Goal: Navigation & Orientation: Find specific page/section

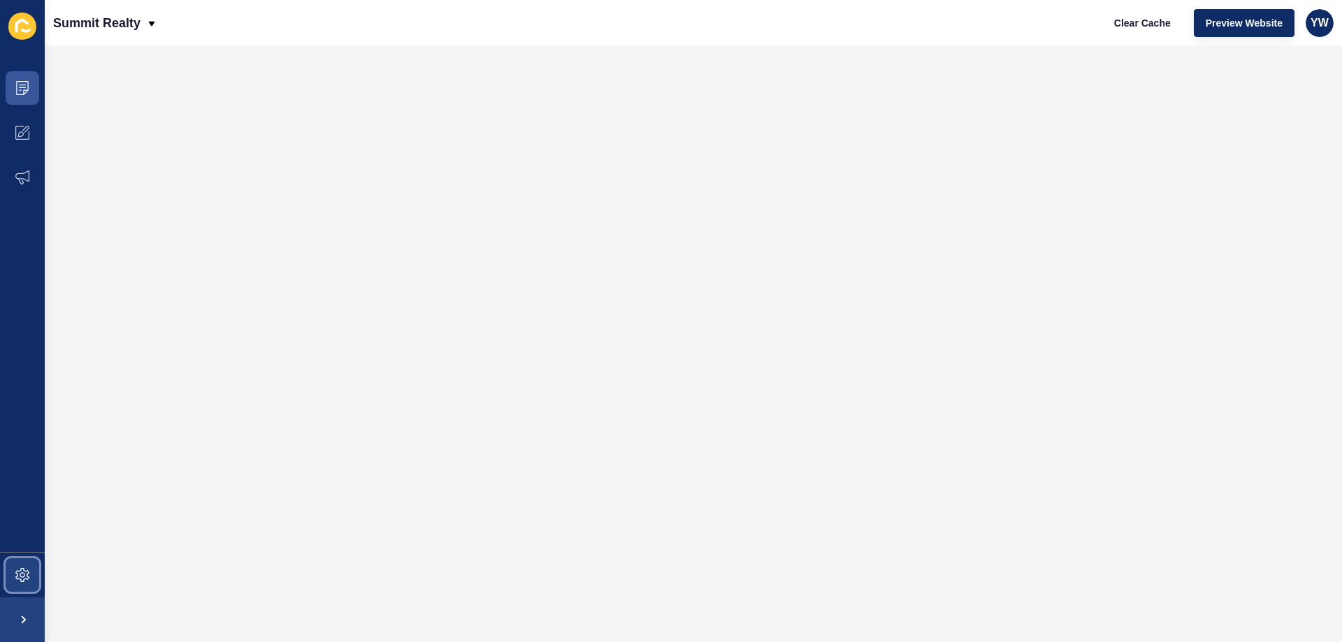
click at [21, 579] on icon at bounding box center [22, 575] width 14 height 14
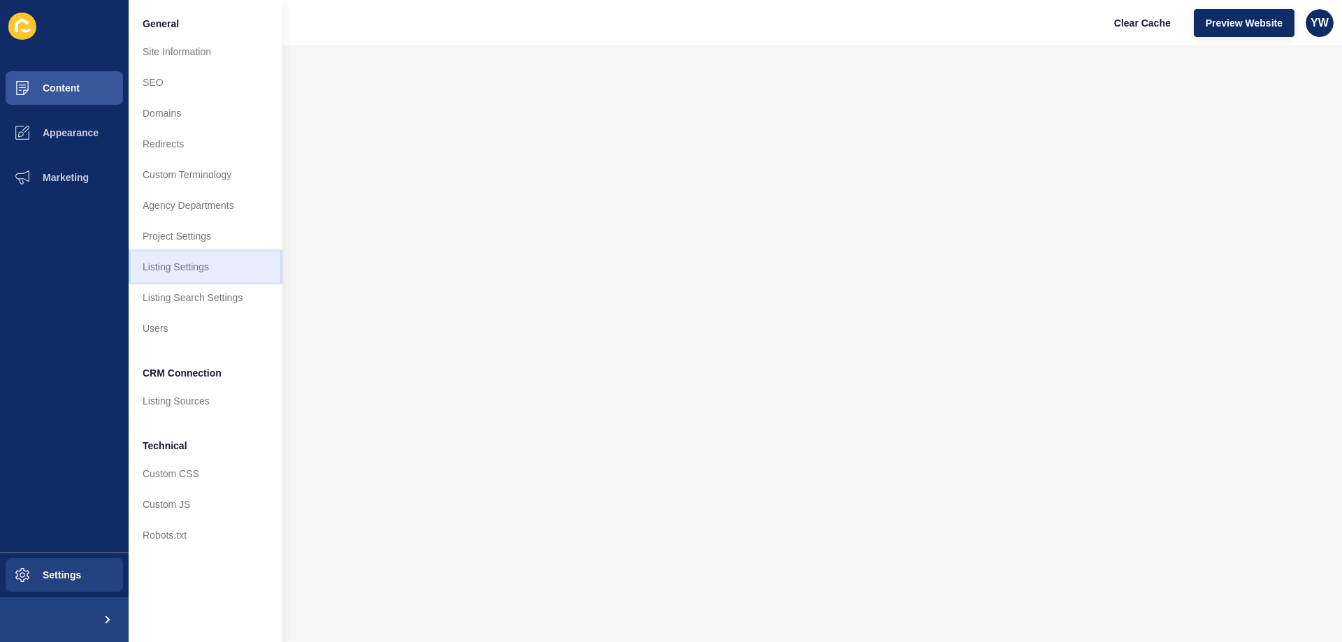
click at [205, 268] on link "Listing Settings" at bounding box center [206, 267] width 154 height 31
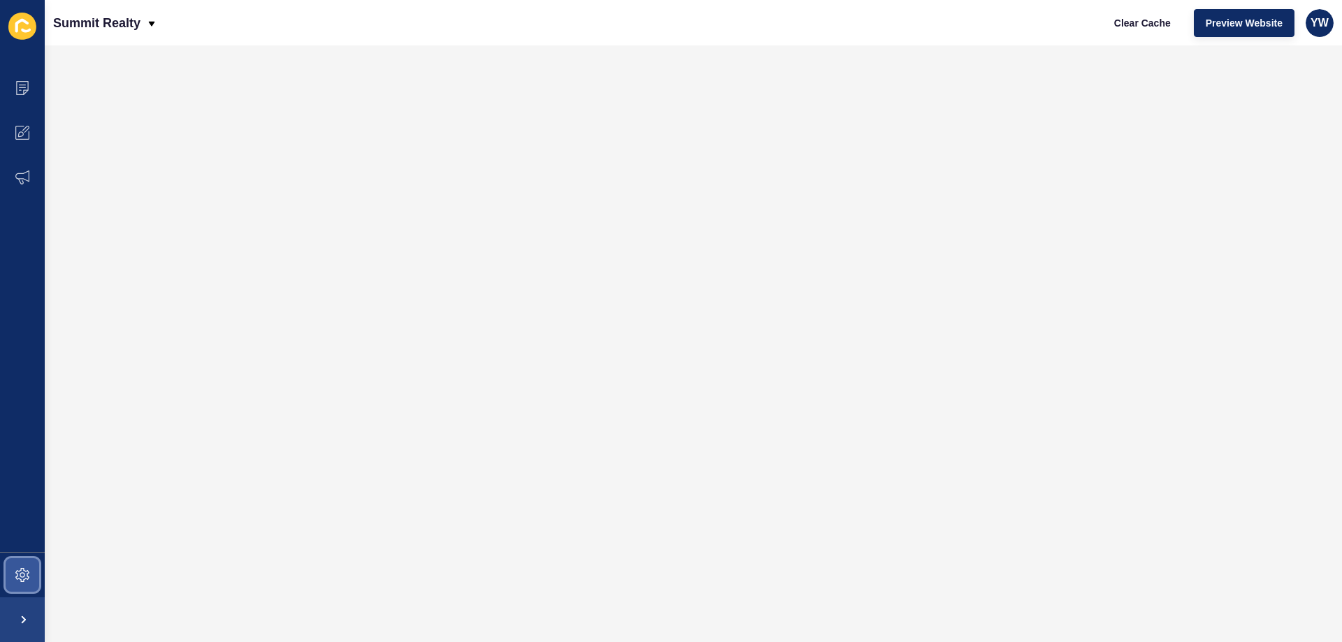
click at [13, 570] on span at bounding box center [22, 575] width 45 height 45
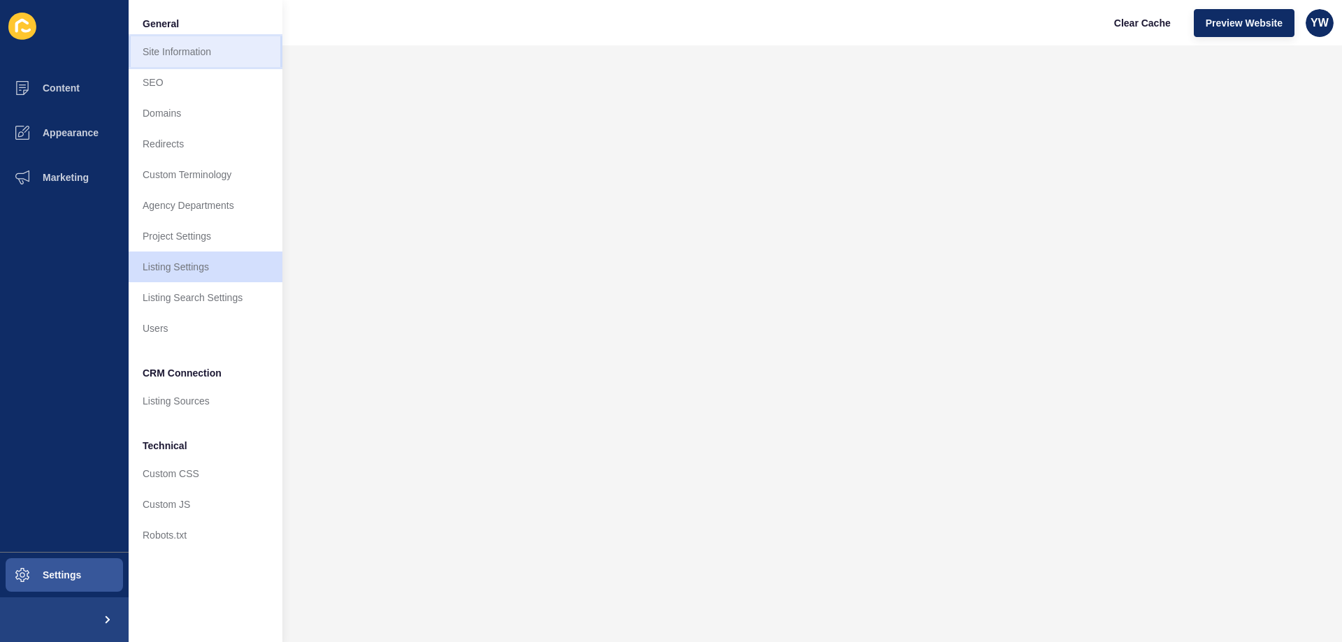
click at [172, 64] on link "Site Information" at bounding box center [206, 51] width 154 height 31
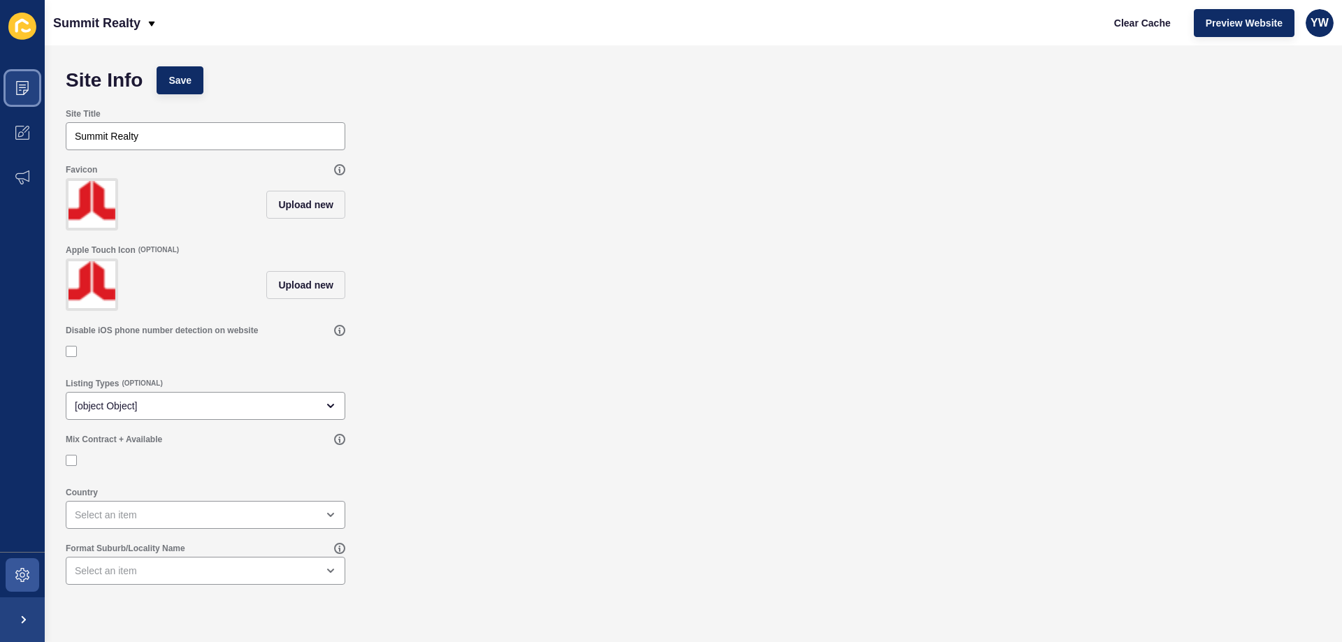
click at [22, 92] on icon at bounding box center [22, 88] width 14 height 14
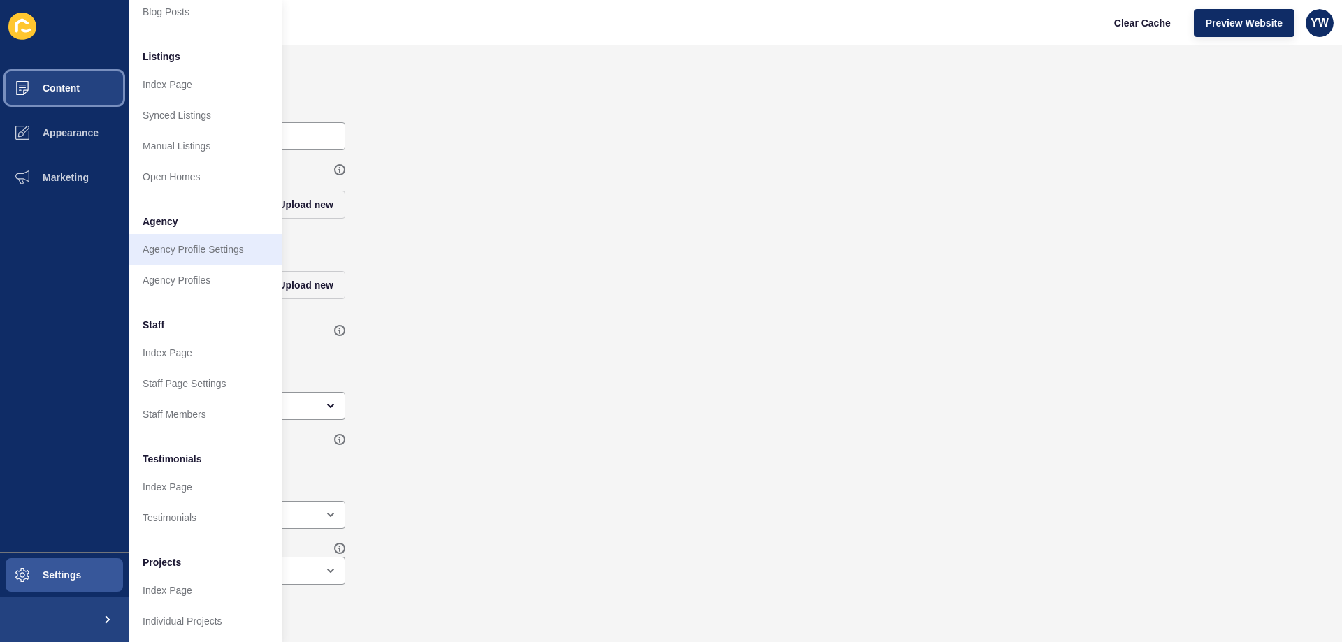
scroll to position [187, 0]
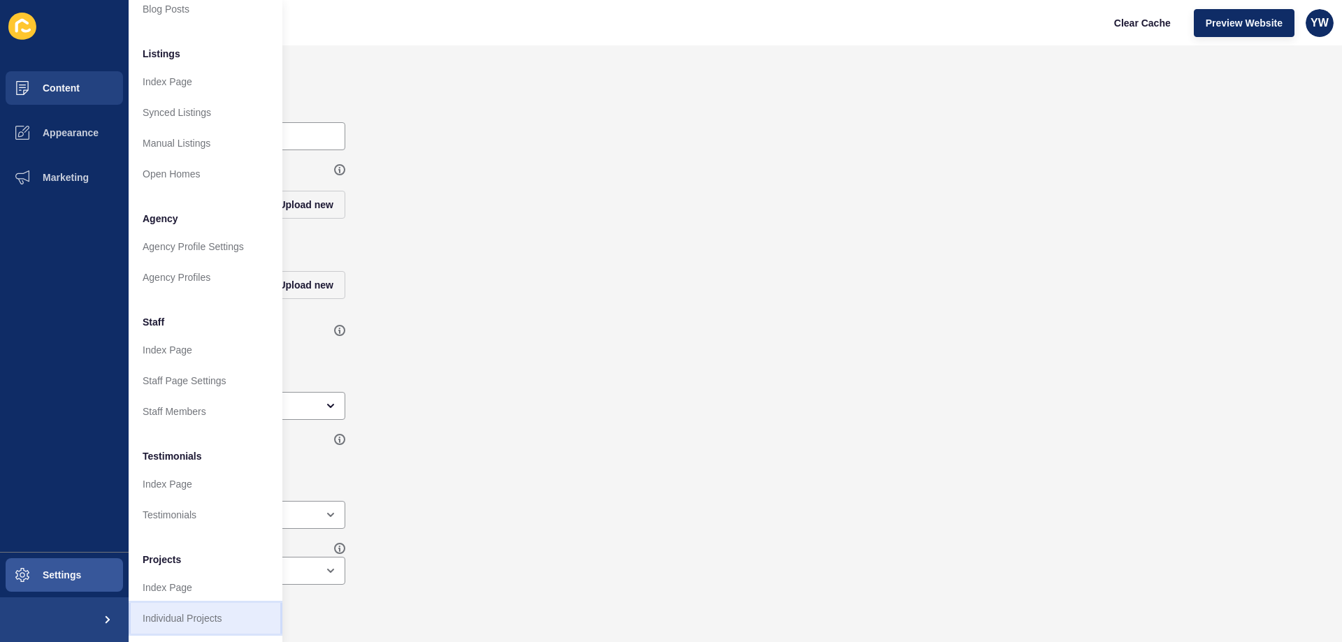
click at [173, 616] on link "Individual Projects" at bounding box center [206, 618] width 154 height 31
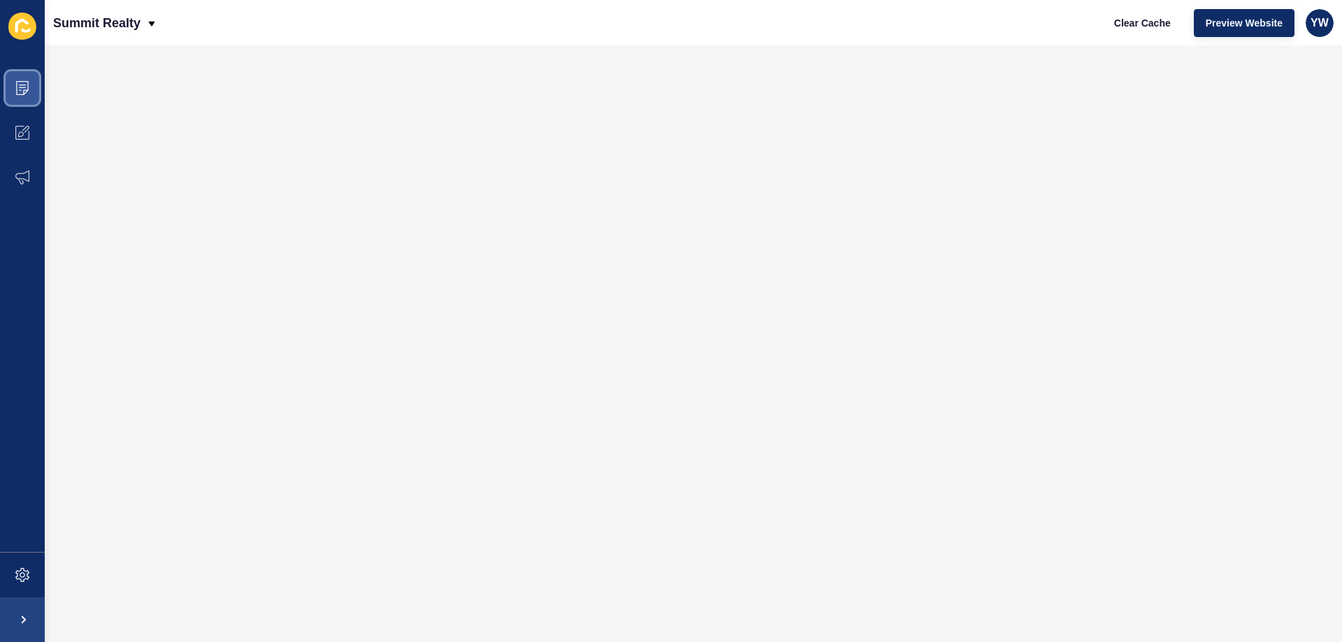
click at [5, 90] on span at bounding box center [22, 88] width 45 height 45
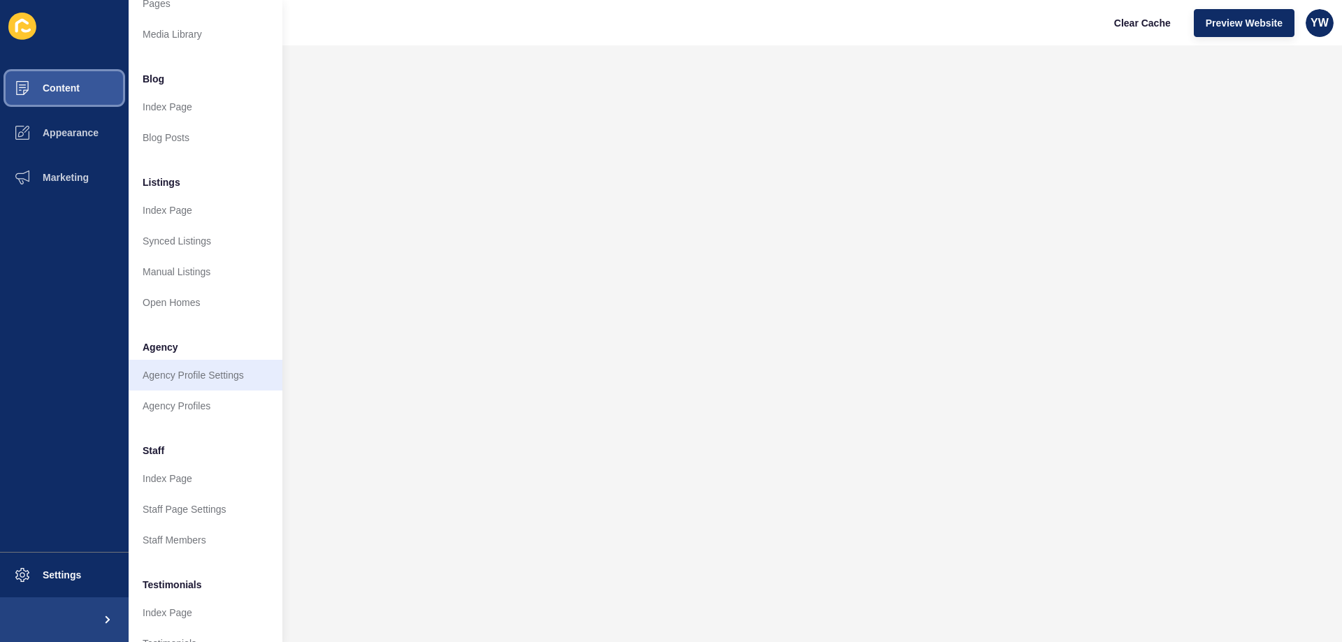
scroll to position [70, 0]
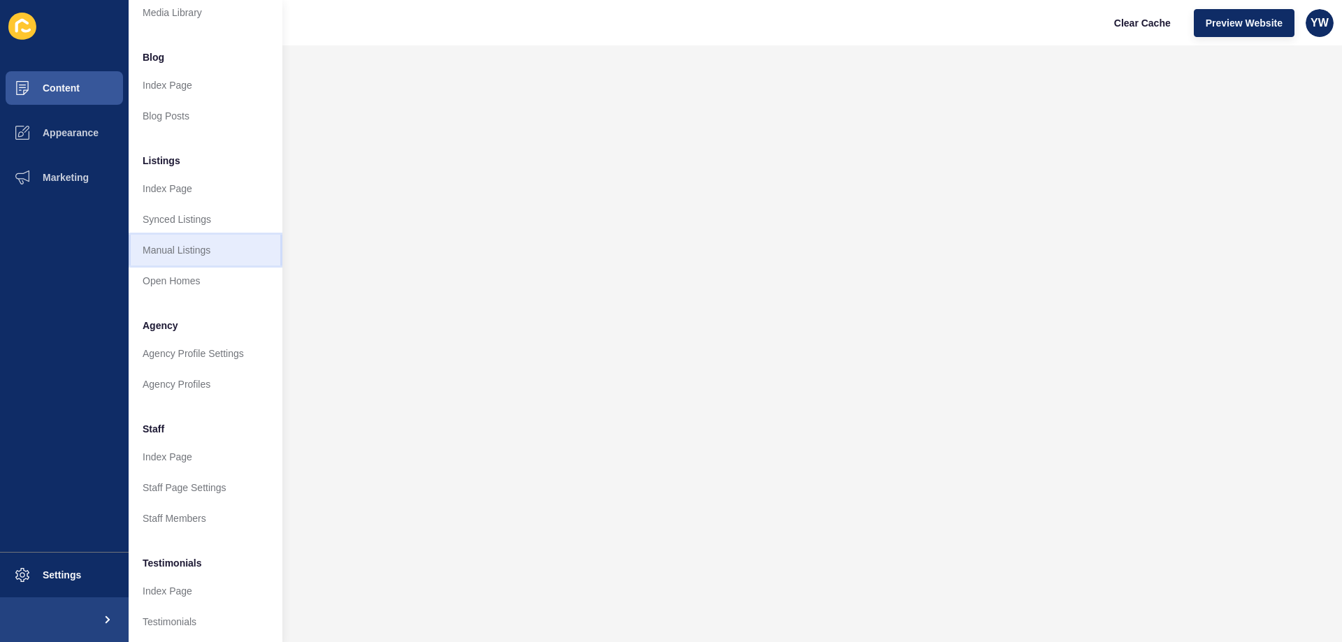
click at [211, 247] on link "Manual Listings" at bounding box center [206, 250] width 154 height 31
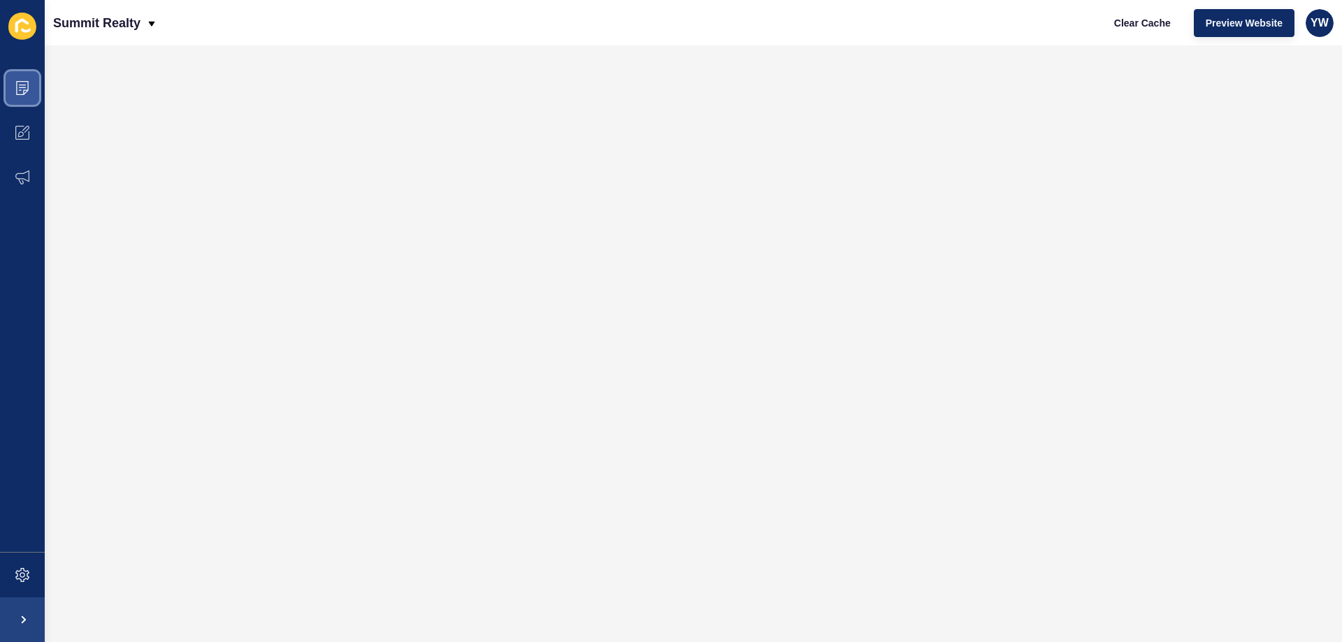
click at [13, 73] on span at bounding box center [22, 88] width 45 height 45
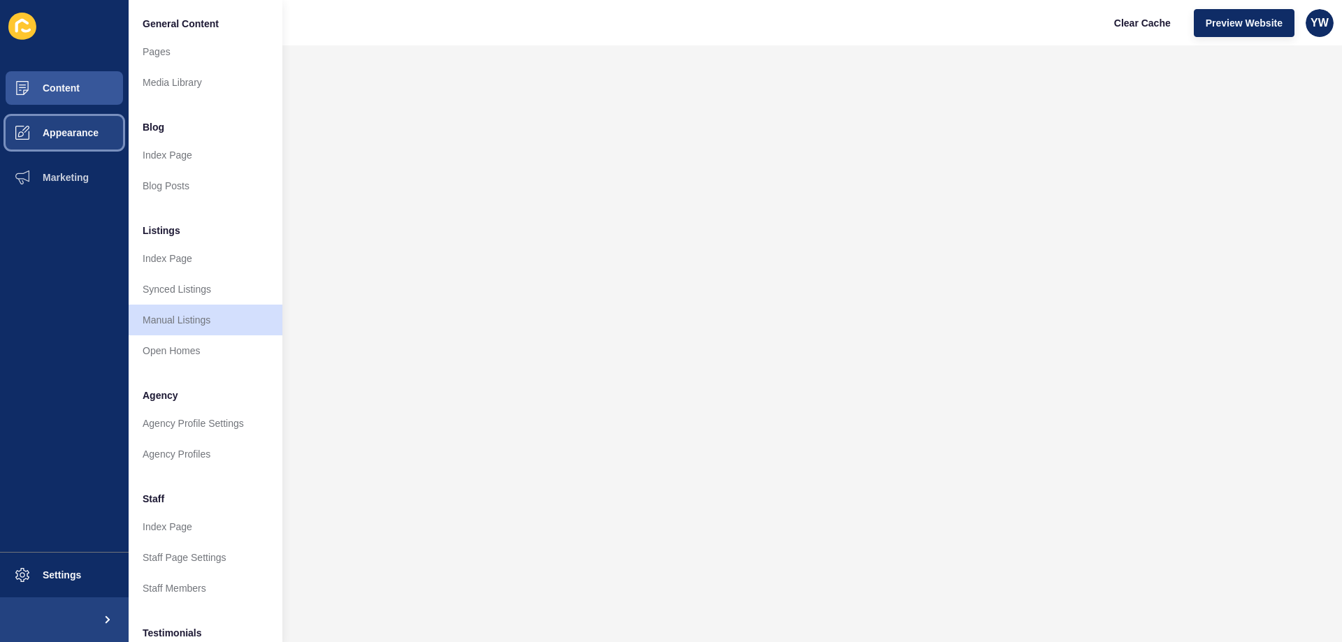
click at [57, 123] on button "Appearance" at bounding box center [64, 132] width 129 height 45
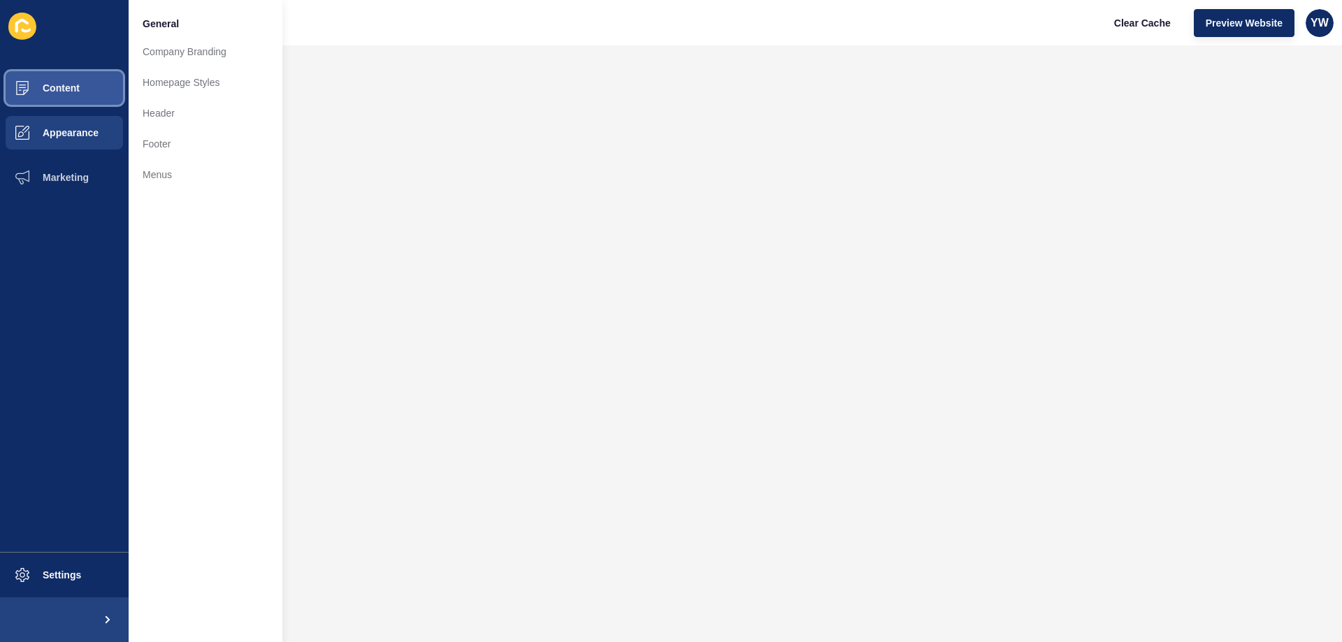
click at [73, 89] on span "Content" at bounding box center [39, 87] width 82 height 11
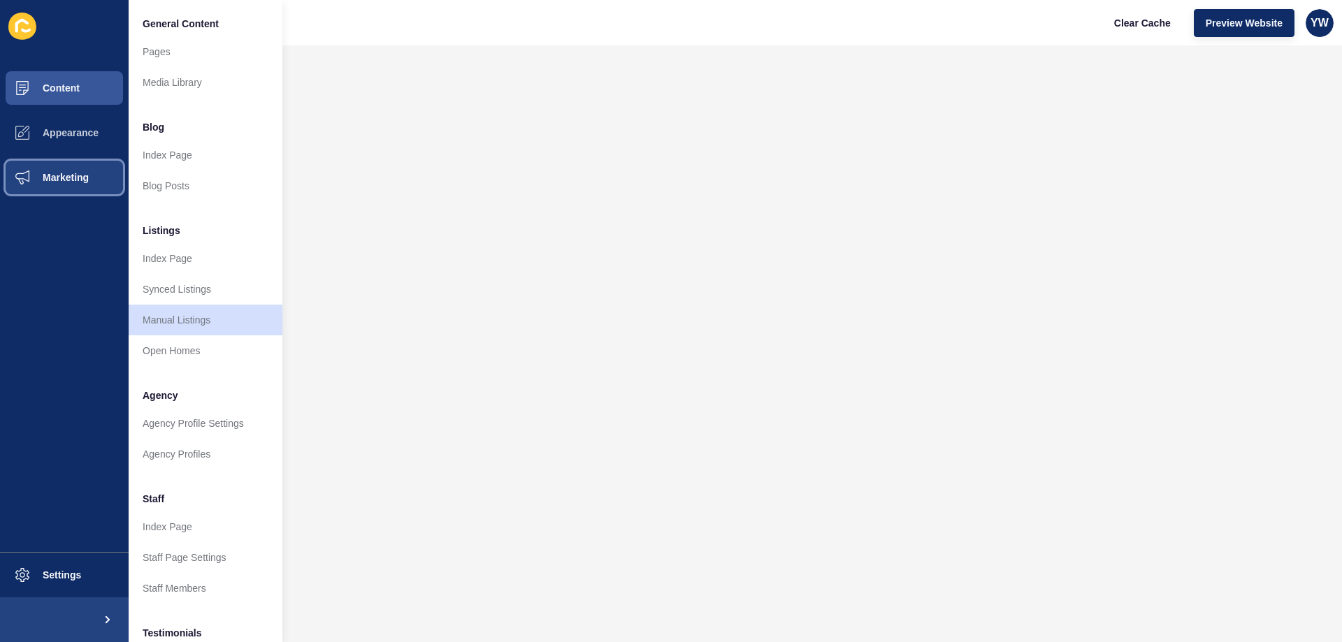
click at [73, 166] on button "Marketing" at bounding box center [64, 177] width 129 height 45
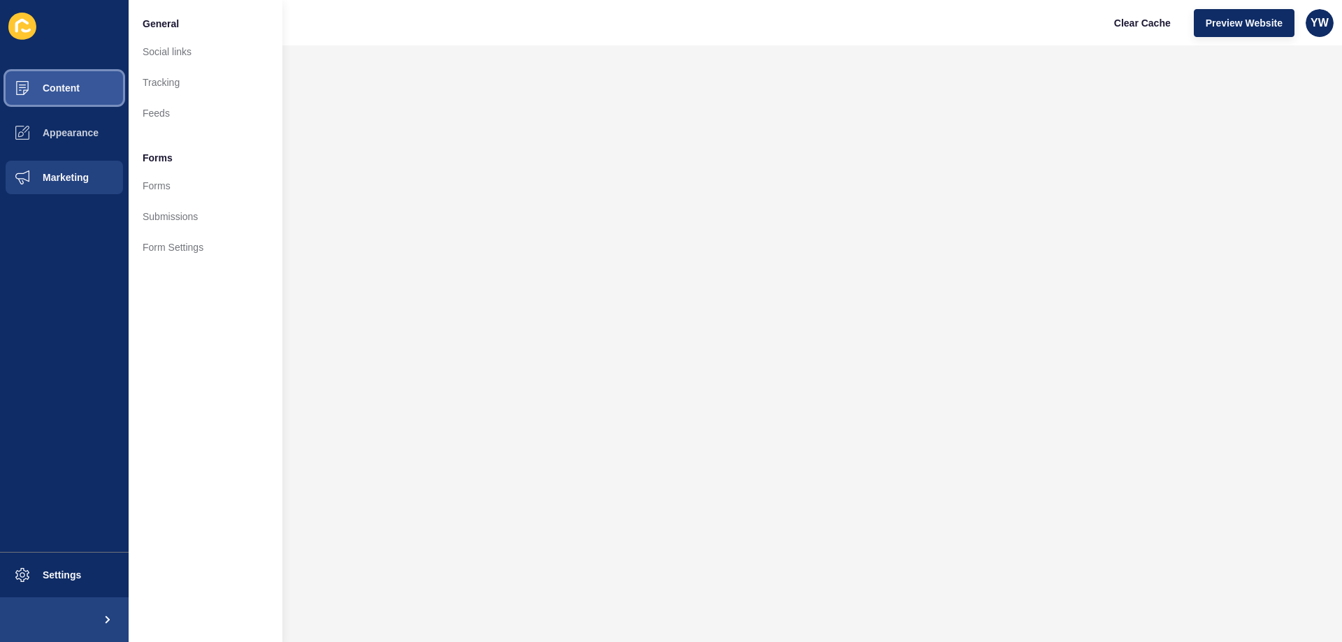
click at [72, 81] on button "Content" at bounding box center [64, 88] width 129 height 45
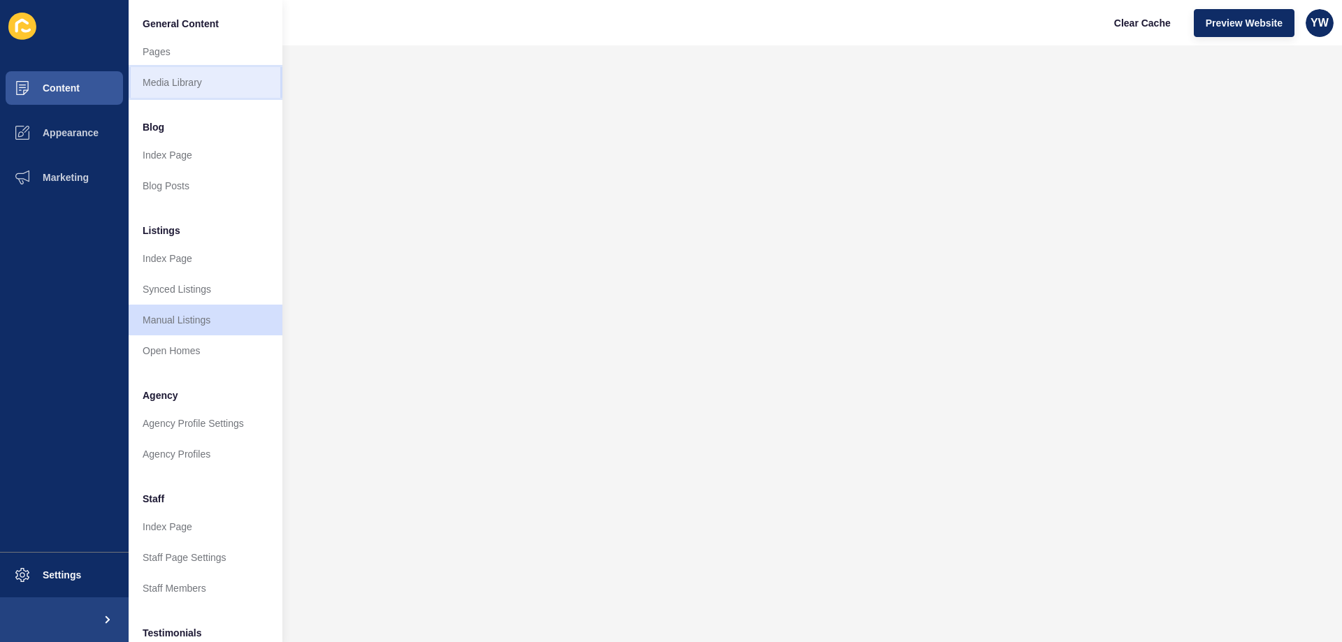
click at [196, 81] on link "Media Library" at bounding box center [206, 82] width 154 height 31
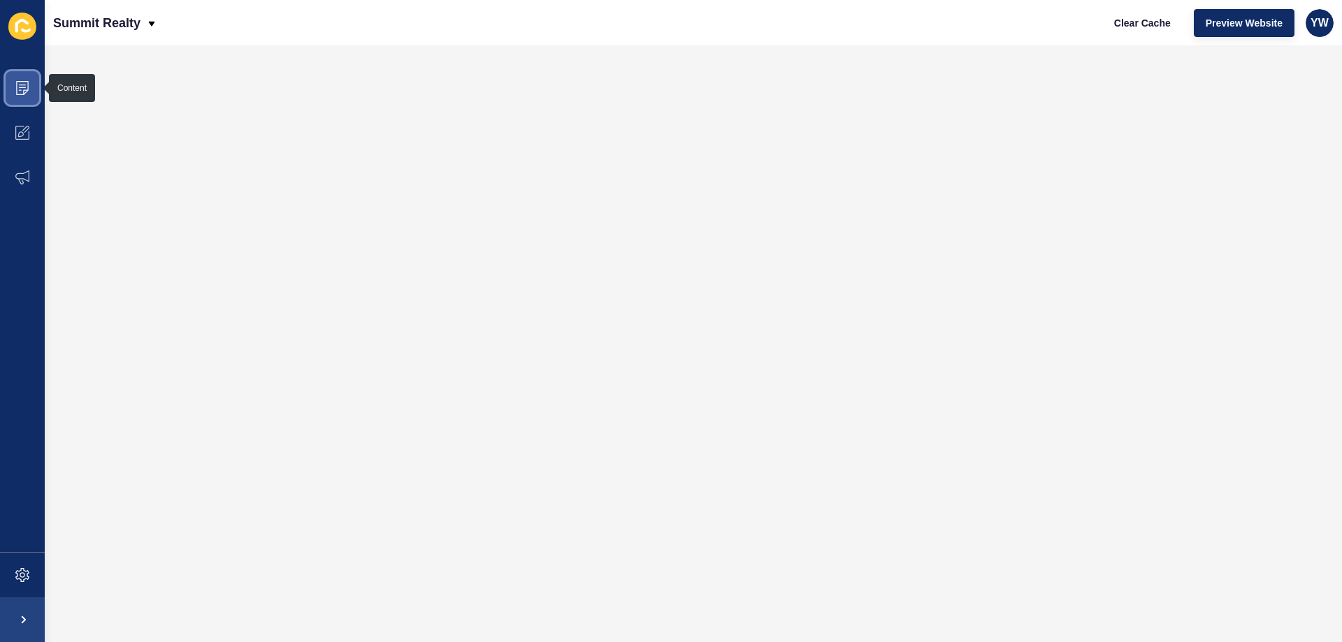
click at [18, 89] on icon at bounding box center [22, 88] width 14 height 14
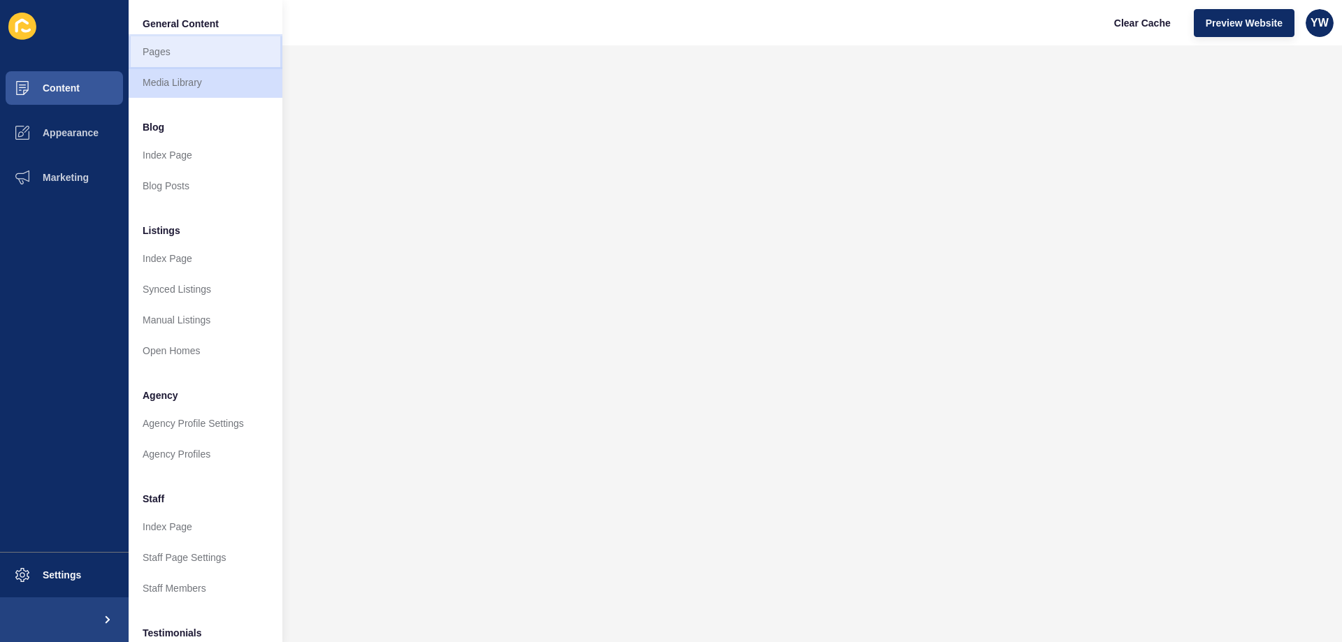
click at [218, 51] on link "Pages" at bounding box center [206, 51] width 154 height 31
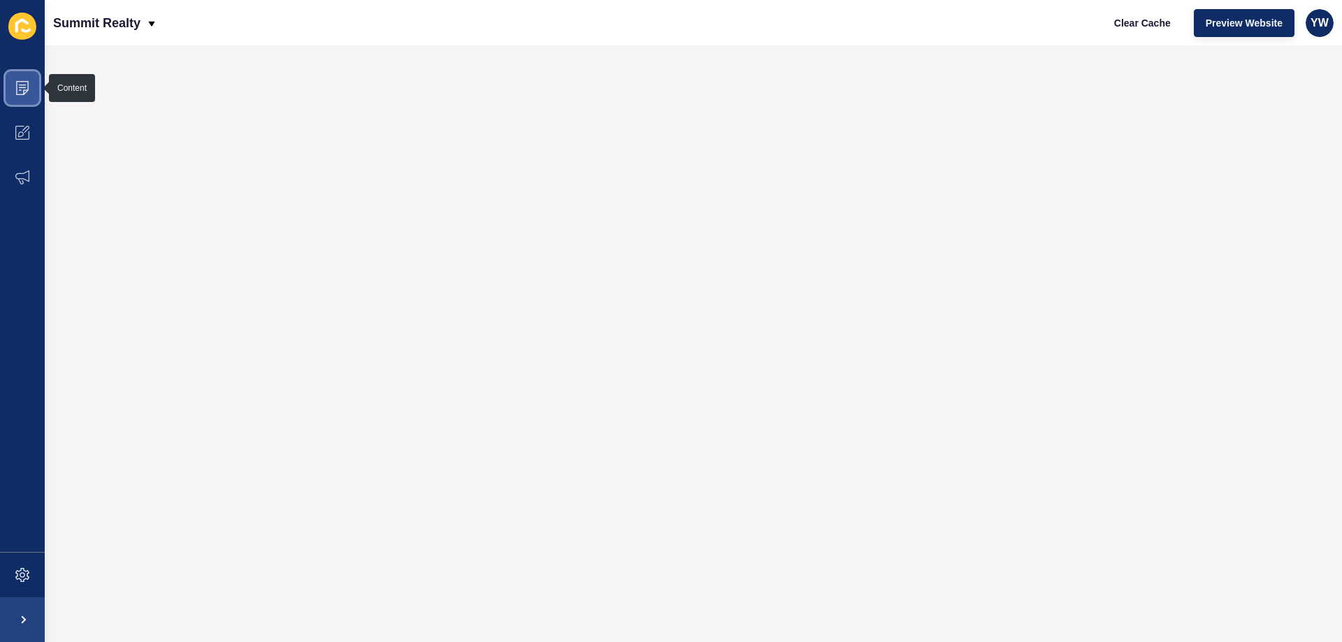
click at [22, 94] on icon at bounding box center [22, 88] width 13 height 14
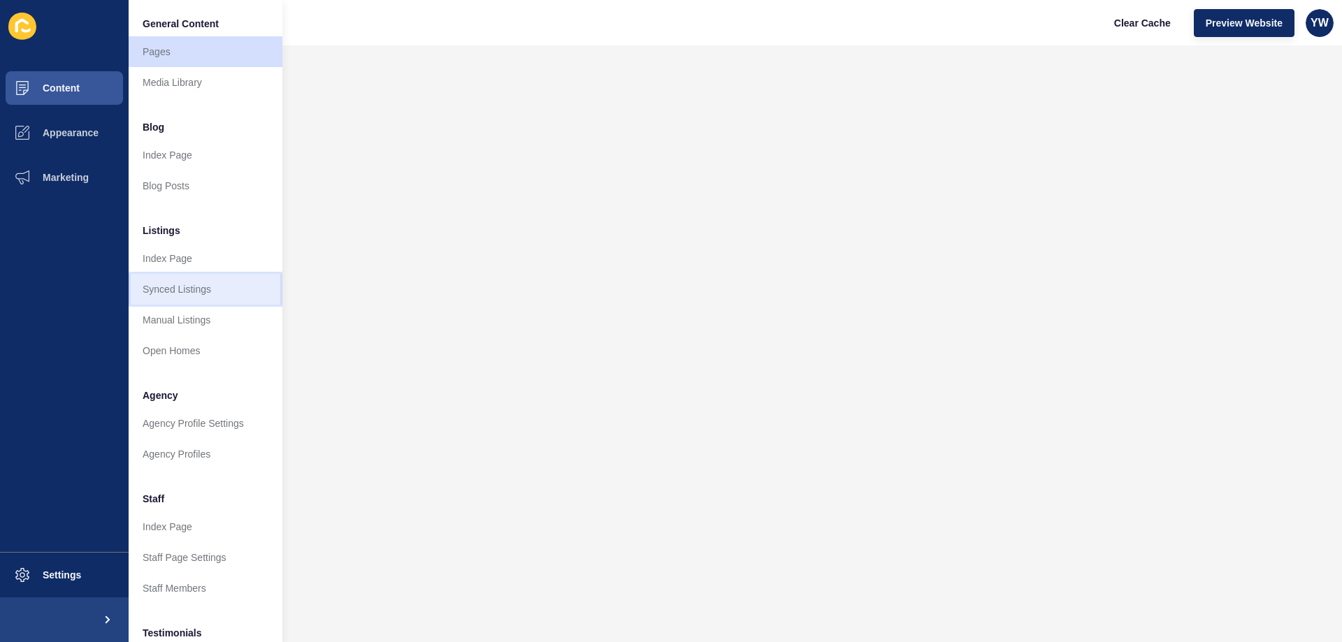
click at [213, 293] on link "Synced Listings" at bounding box center [206, 289] width 154 height 31
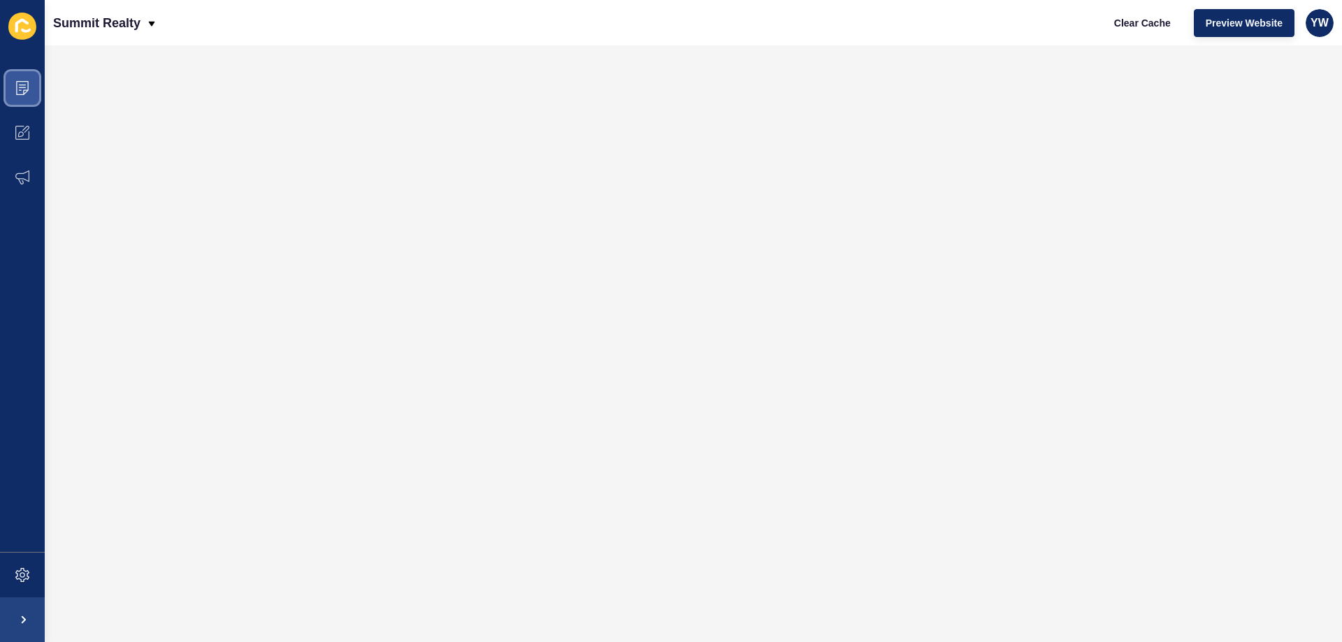
click at [13, 91] on span at bounding box center [22, 88] width 45 height 45
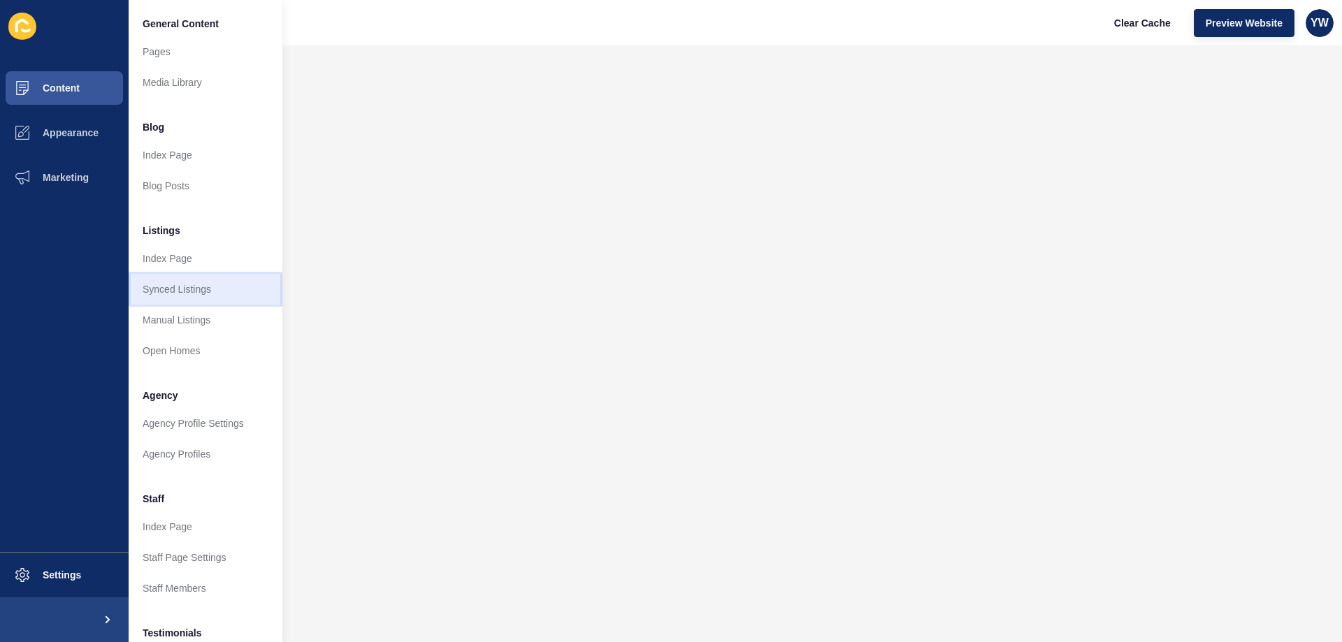
click at [153, 282] on link "Synced Listings" at bounding box center [206, 289] width 154 height 31
